Goal: Information Seeking & Learning: Learn about a topic

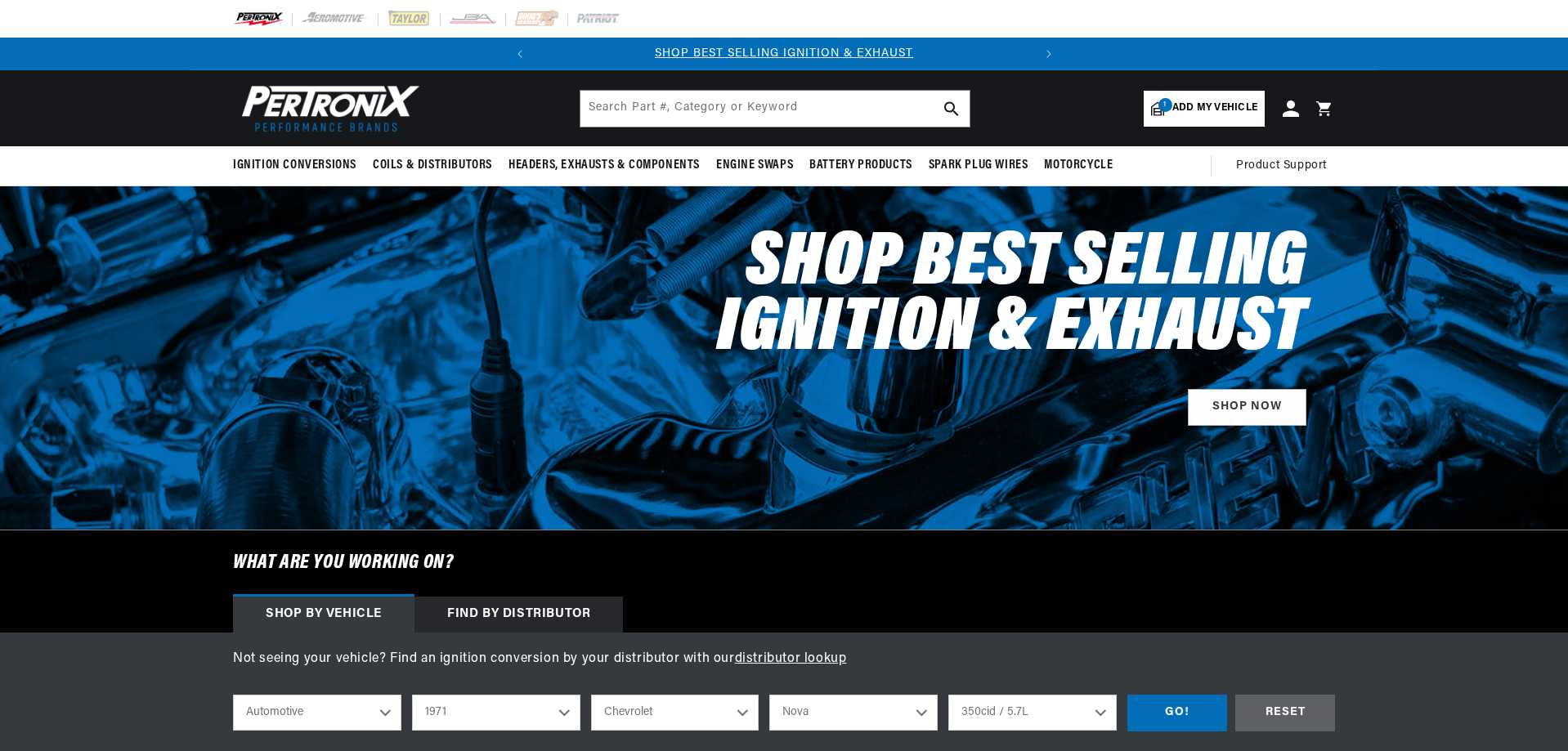
select select "1971"
select select "Chevrolet"
select select "Nova"
select select "350cid-5.7L"
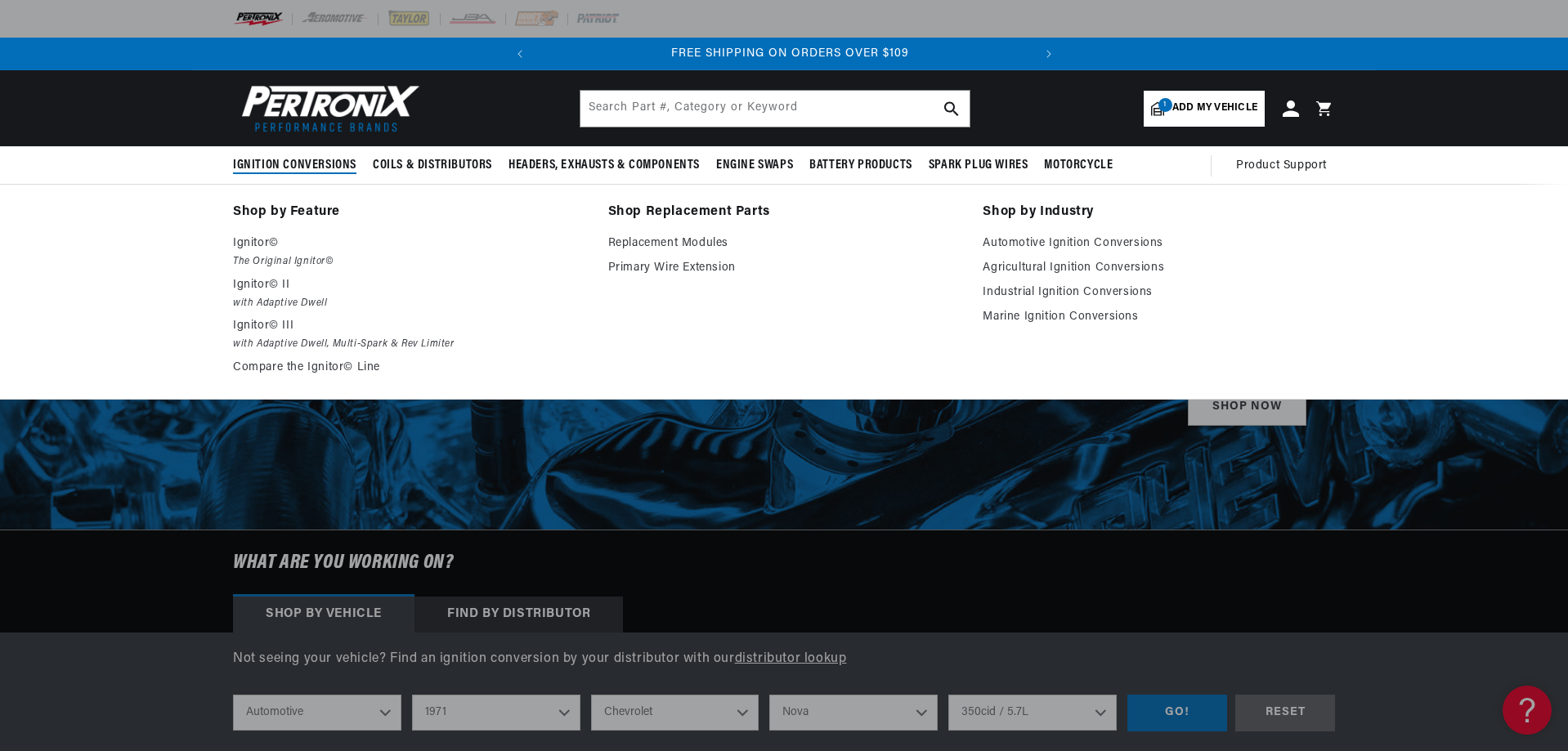
scroll to position [0, 495]
click at [1086, 241] on link "Automotive Ignition Conversions" at bounding box center [1159, 243] width 352 height 19
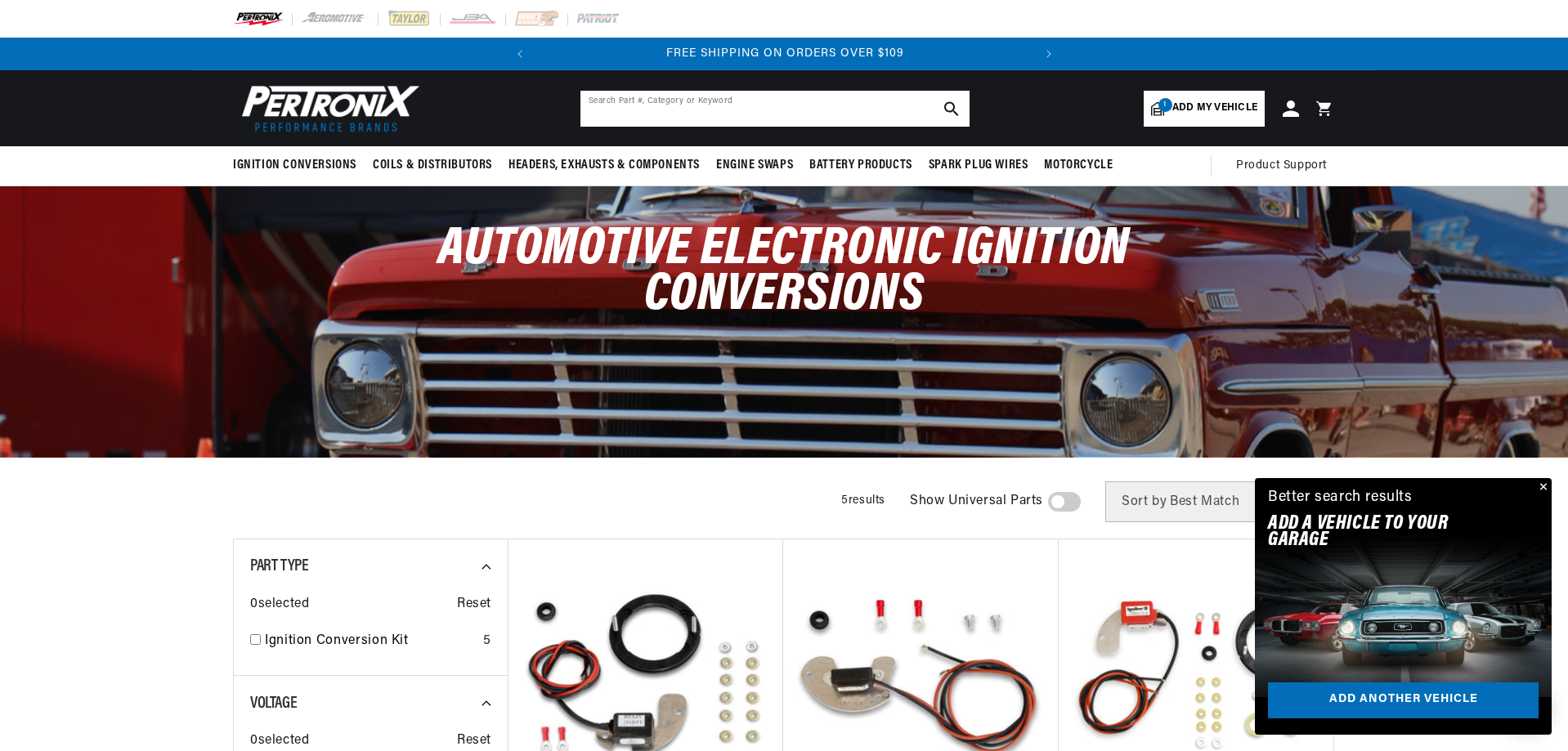
click at [625, 100] on input "text" at bounding box center [775, 108] width 389 height 36
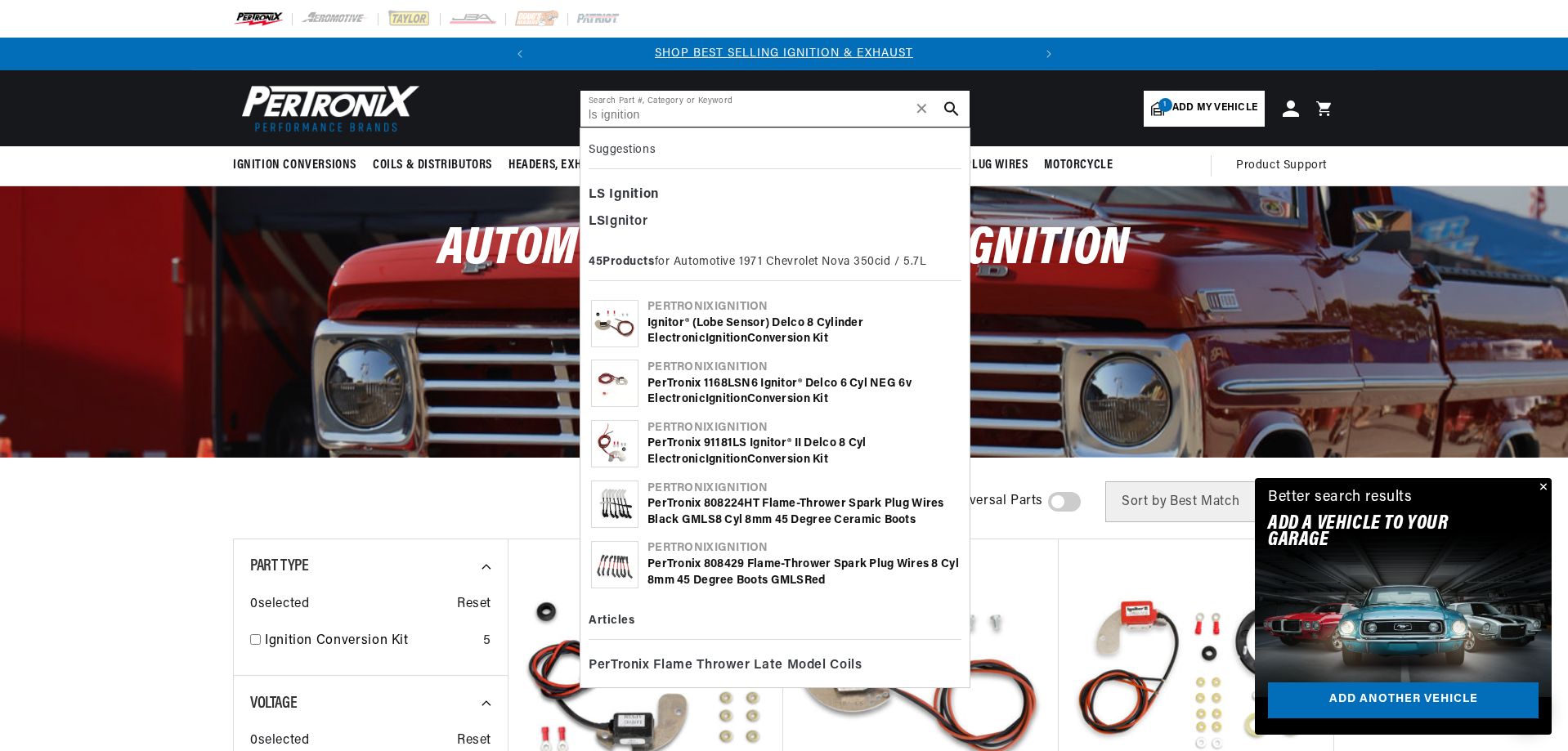
type input "ls ignition"
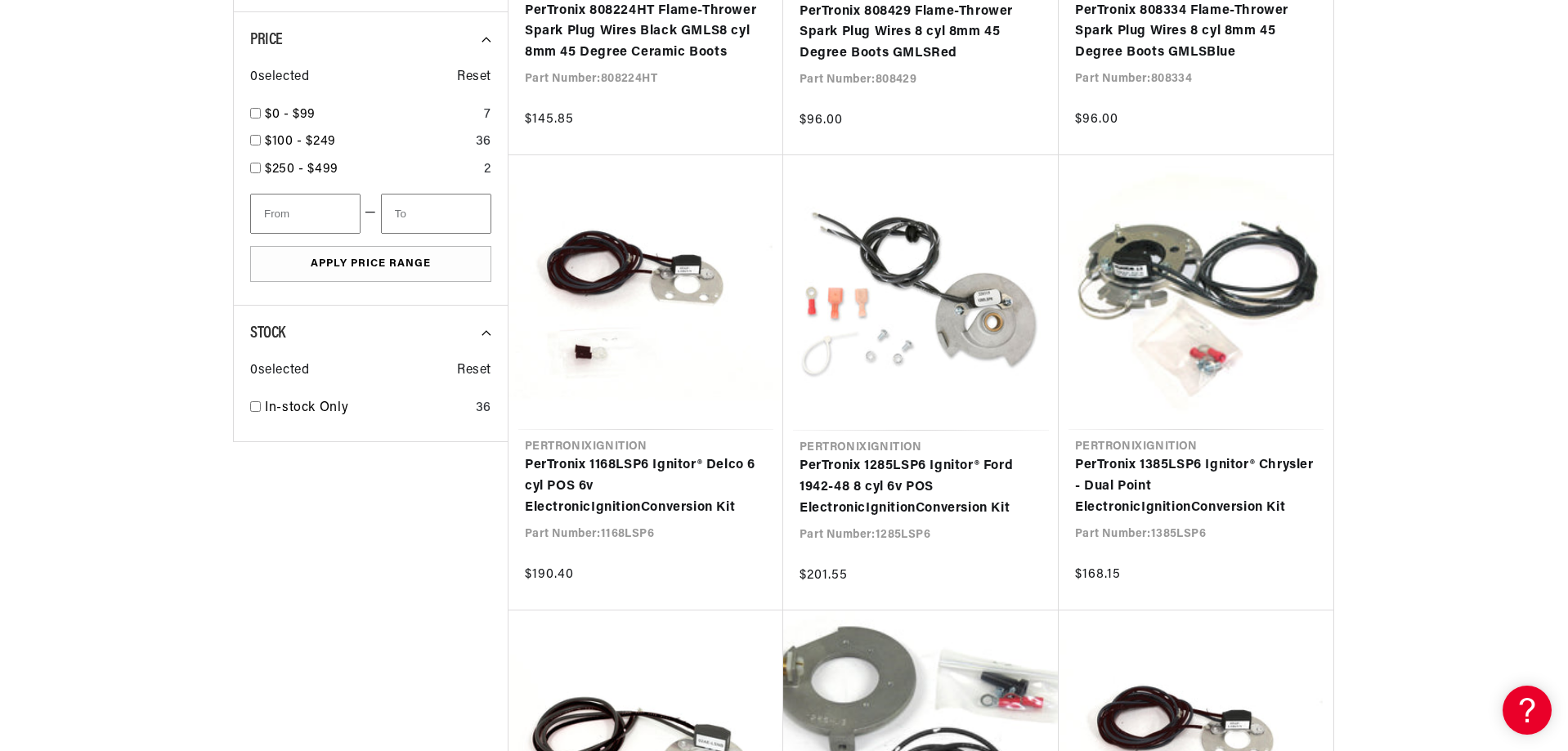
scroll to position [0, 495]
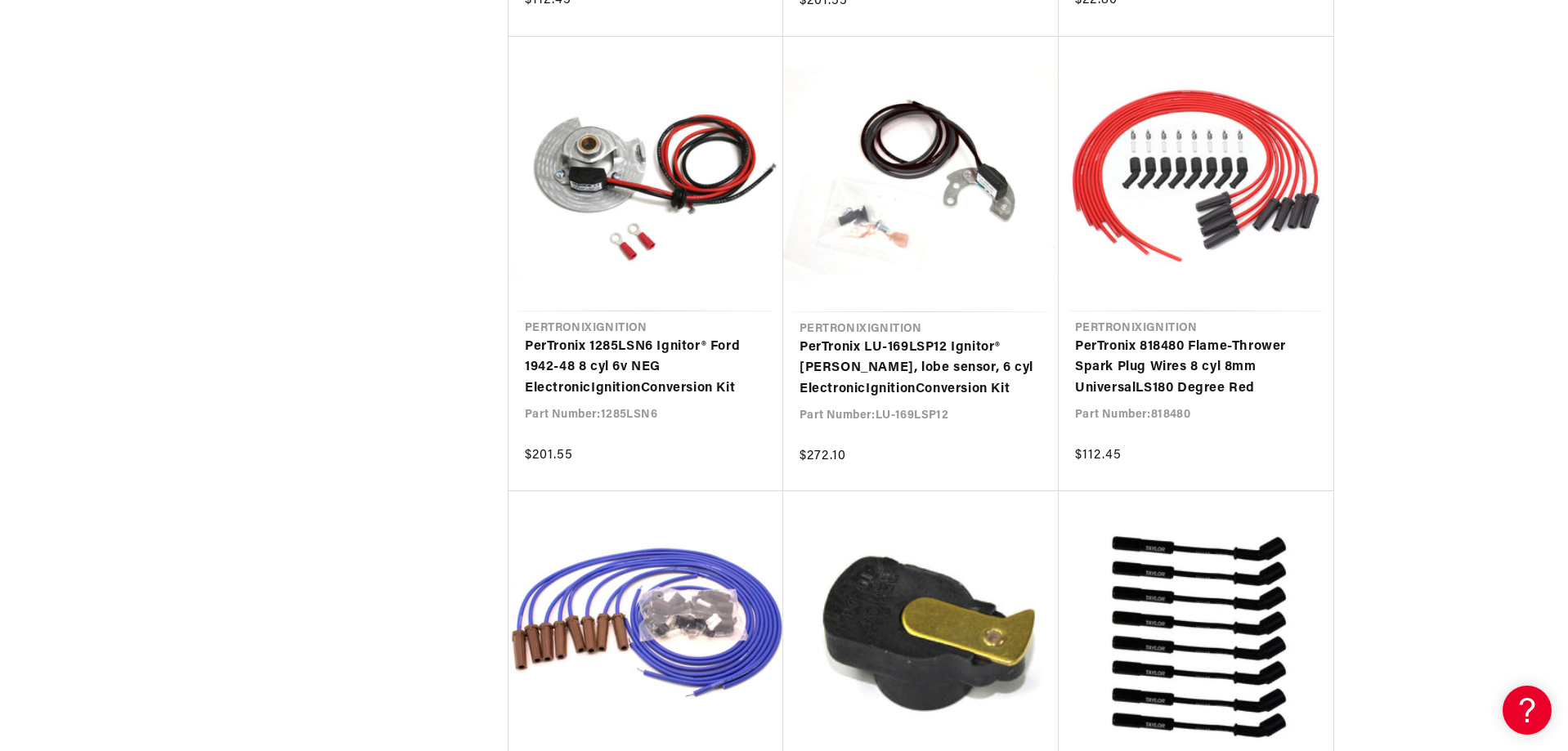
scroll to position [0, 495]
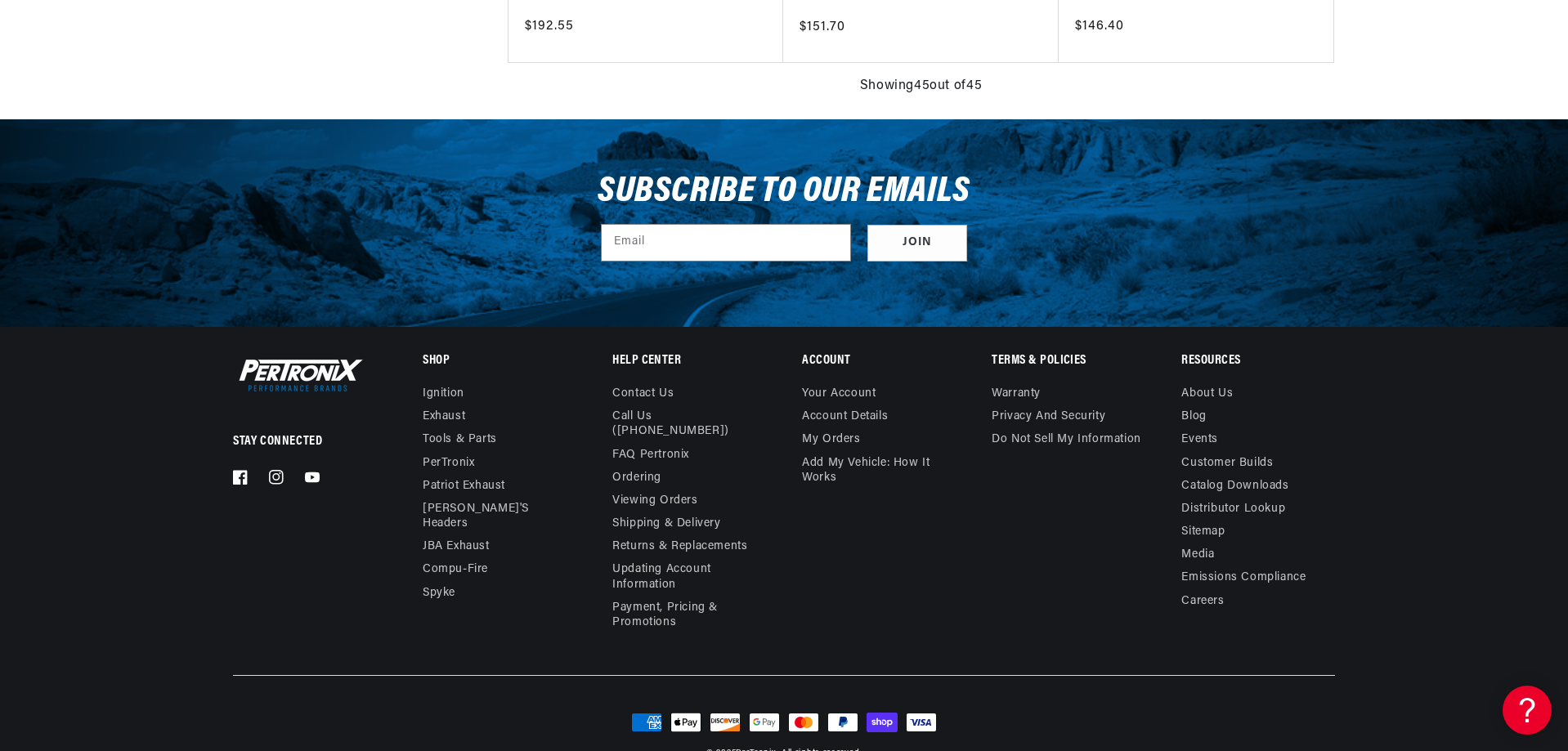
scroll to position [7096, 0]
